Goal: Task Accomplishment & Management: Use online tool/utility

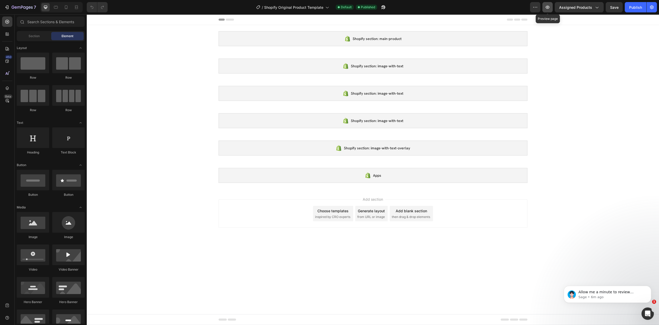
click at [551, 7] on button "button" at bounding box center [548, 7] width 10 height 10
click at [592, 8] on span "Assigned Products" at bounding box center [575, 7] width 33 height 5
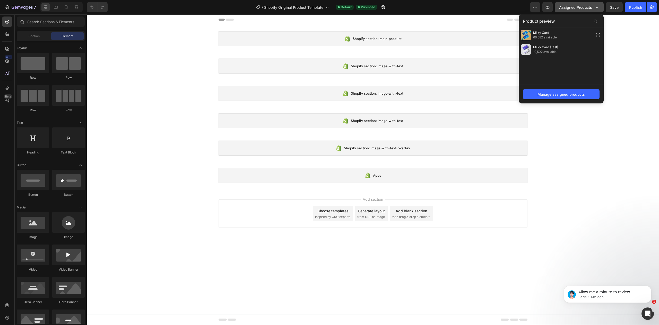
click at [587, 8] on span "Assigned Products" at bounding box center [575, 7] width 33 height 5
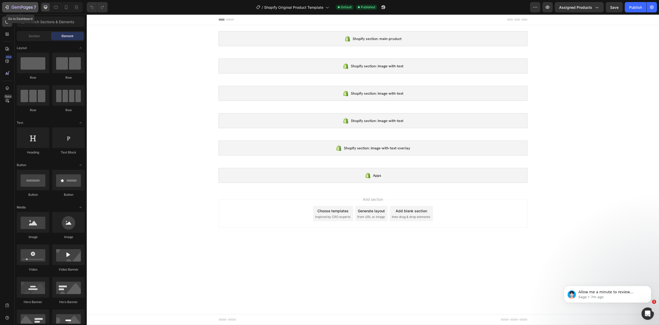
click at [24, 8] on icon "button" at bounding box center [24, 7] width 2 height 2
click at [410, 45] on div "Shopify section: main-product" at bounding box center [373, 38] width 309 height 15
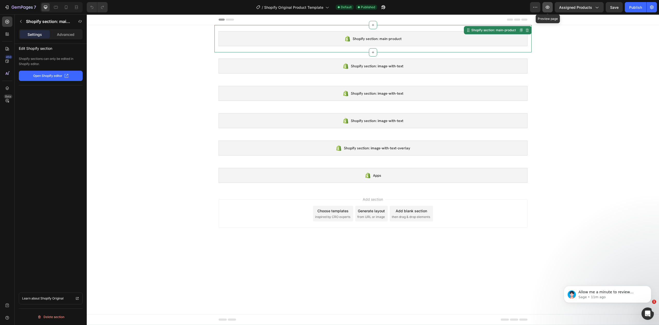
click at [546, 4] on button "button" at bounding box center [548, 7] width 10 height 10
click at [8, 5] on icon "button" at bounding box center [6, 7] width 5 height 5
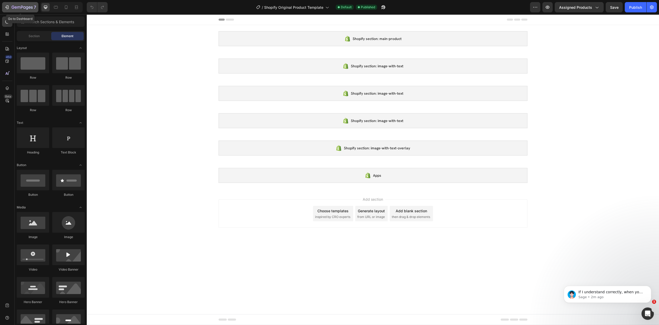
click at [29, 8] on icon "button" at bounding box center [30, 7] width 2 height 2
click at [532, 7] on button "button" at bounding box center [535, 7] width 10 height 10
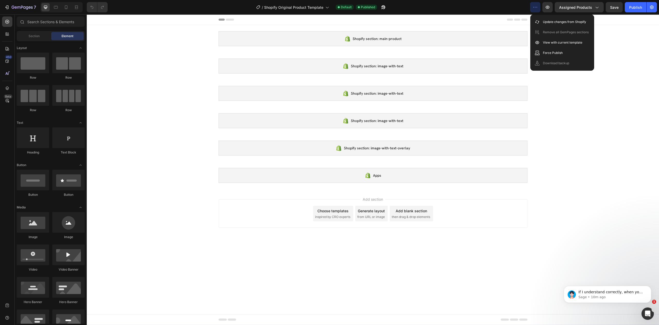
click at [491, 5] on div "/ Shopify Original Product Template Default Published" at bounding box center [321, 7] width 419 height 10
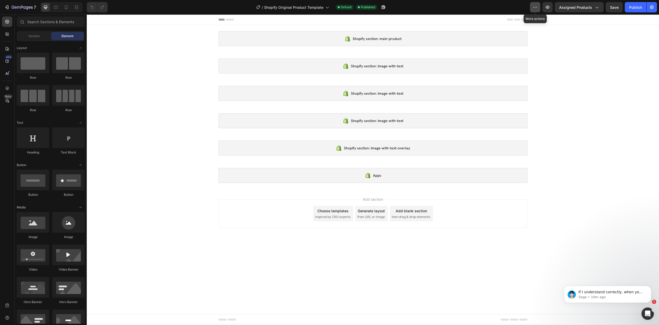
click at [532, 5] on button "button" at bounding box center [535, 7] width 10 height 10
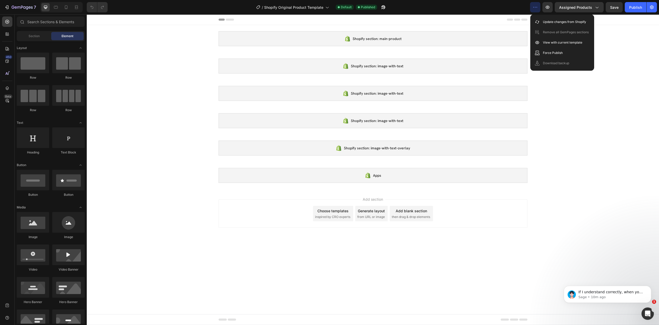
click at [500, 5] on div "/ Shopify Original Product Template Default Published" at bounding box center [321, 7] width 419 height 10
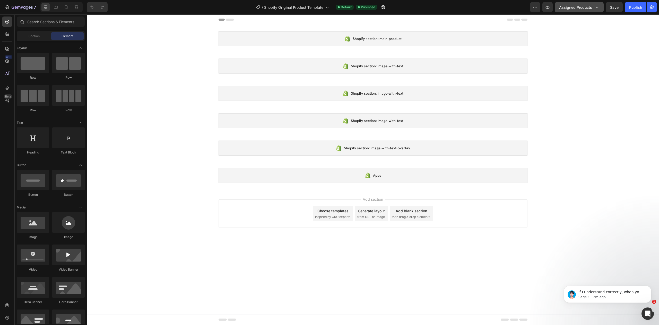
click at [594, 7] on icon "button" at bounding box center [596, 7] width 5 height 5
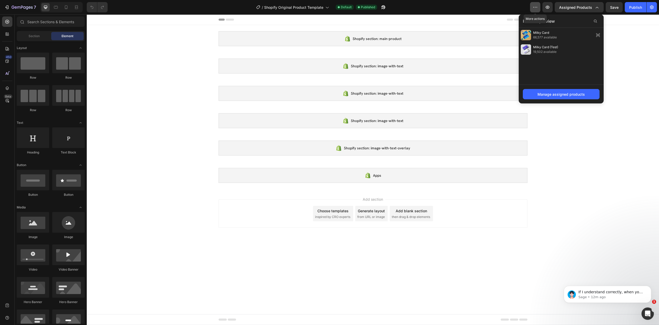
click at [535, 7] on icon "button" at bounding box center [535, 7] width 5 height 5
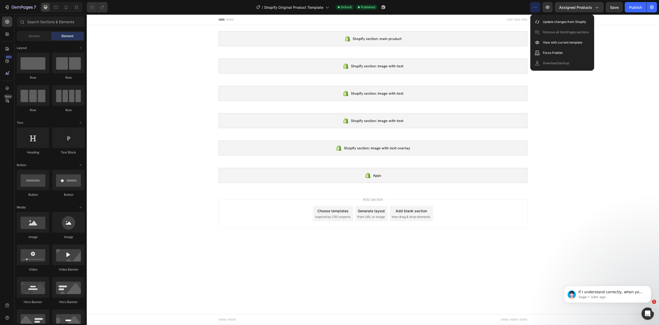
click at [536, 5] on icon "button" at bounding box center [535, 7] width 5 height 5
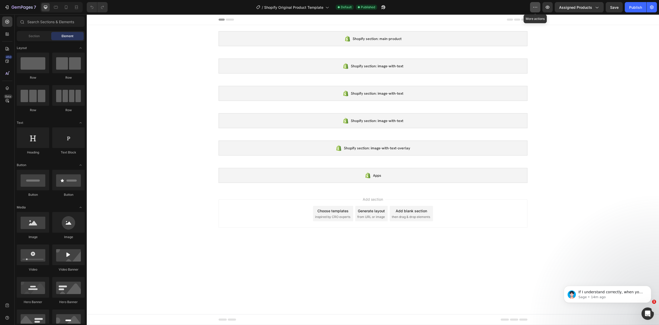
click at [536, 7] on icon "button" at bounding box center [535, 7] width 5 height 5
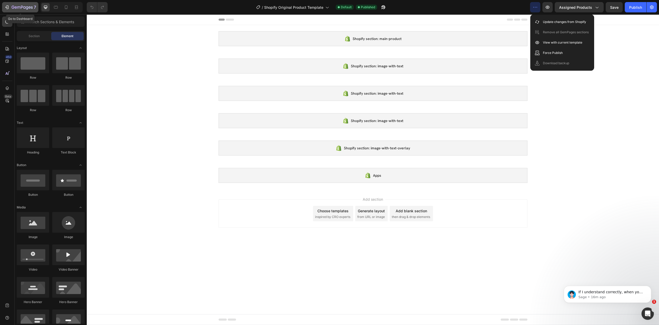
click at [19, 8] on icon "button" at bounding box center [18, 7] width 3 height 2
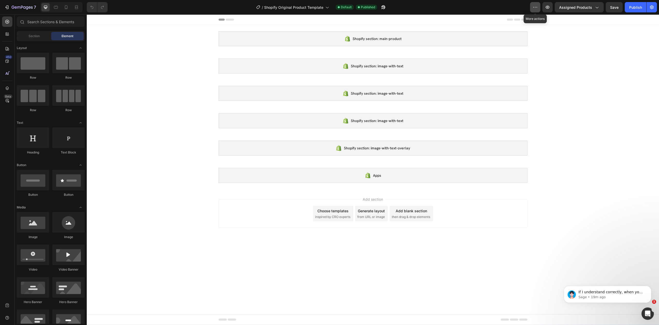
click at [541, 7] on button "button" at bounding box center [535, 7] width 10 height 10
